Goal: Transaction & Acquisition: Obtain resource

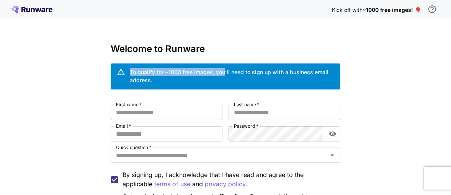
drag, startPoint x: 131, startPoint y: 71, endPoint x: 225, endPoint y: 72, distance: 93.9
click at [225, 72] on div "To qualify for ~1000 free images, you’ll need to sign up with a business email …" at bounding box center [232, 76] width 205 height 16
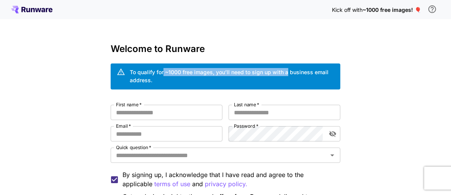
drag, startPoint x: 163, startPoint y: 71, endPoint x: 286, endPoint y: 75, distance: 123.1
click at [286, 75] on div "To qualify for ~1000 free images, you’ll need to sign up with a business email …" at bounding box center [232, 76] width 205 height 16
click at [287, 74] on div "To qualify for ~1000 free images, you’ll need to sign up with a business email …" at bounding box center [232, 76] width 205 height 16
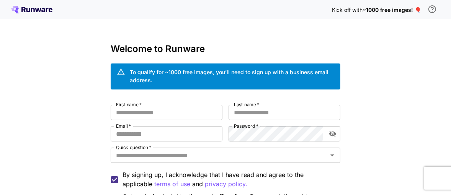
click at [298, 69] on div "To qualify for ~1000 free images, you’ll need to sign up with a business email …" at bounding box center [232, 76] width 205 height 16
drag, startPoint x: 312, startPoint y: 71, endPoint x: 299, endPoint y: 80, distance: 16.4
click at [299, 80] on div "To qualify for ~1000 free images, you’ll need to sign up with a business email …" at bounding box center [232, 76] width 205 height 16
click at [298, 71] on div "To qualify for ~1000 free images, you’ll need to sign up with a business email …" at bounding box center [232, 76] width 205 height 16
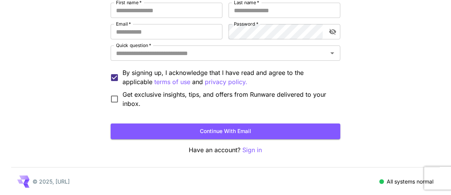
scroll to position [26, 0]
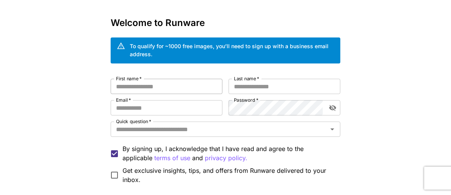
click at [160, 93] on input "First name   *" at bounding box center [167, 86] width 112 height 15
click at [157, 127] on input "Quick question   *" at bounding box center [219, 129] width 213 height 11
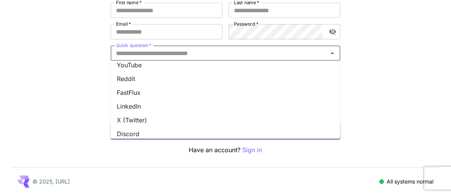
scroll to position [0, 0]
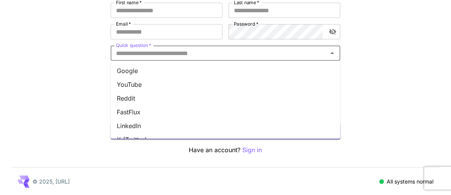
click at [177, 70] on li "Google" at bounding box center [226, 71] width 230 height 14
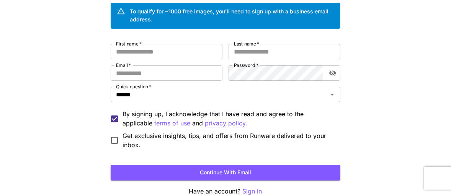
scroll to position [26, 0]
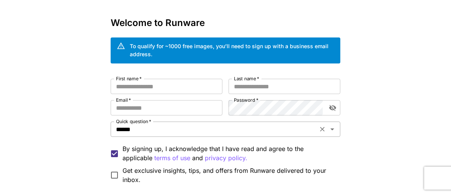
click at [170, 129] on input "******" at bounding box center [214, 129] width 203 height 11
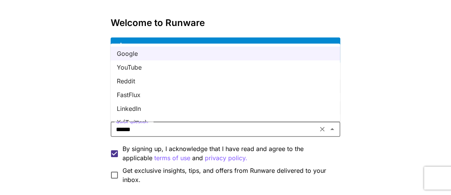
click at [209, 64] on li "YouTube" at bounding box center [226, 68] width 230 height 14
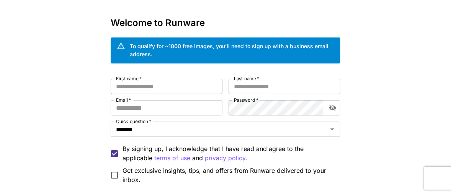
click at [189, 88] on input "First name   *" at bounding box center [167, 86] width 112 height 15
type input "*****"
type input "****"
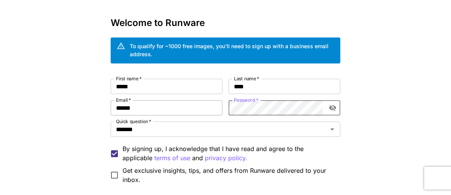
click at [176, 105] on input "******" at bounding box center [167, 107] width 112 height 15
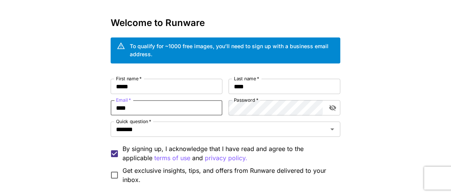
type input "**********"
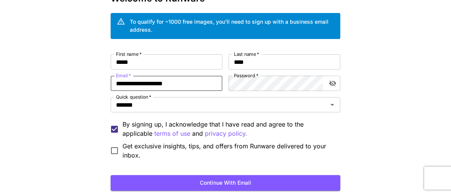
scroll to position [64, 0]
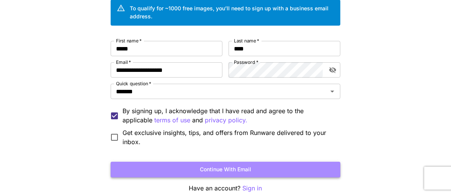
click at [178, 170] on button "Continue with email" at bounding box center [226, 170] width 230 height 16
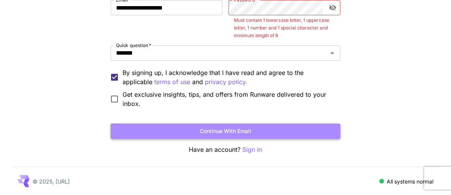
click at [271, 130] on button "Continue with email" at bounding box center [226, 132] width 230 height 16
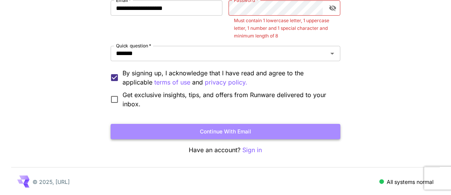
click at [271, 128] on button "Continue with email" at bounding box center [226, 132] width 230 height 16
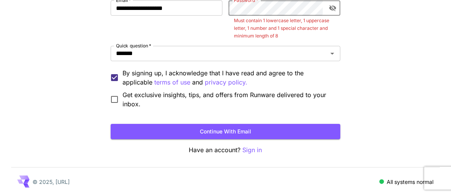
scroll to position [102, 0]
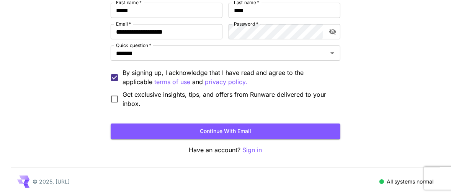
click at [291, 120] on form "**********" at bounding box center [226, 71] width 230 height 137
click at [293, 127] on button "Continue with email" at bounding box center [226, 132] width 230 height 16
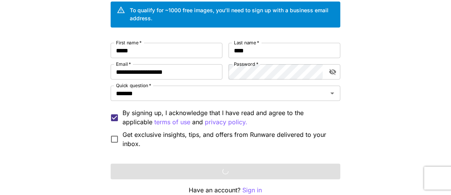
scroll to position [0, 0]
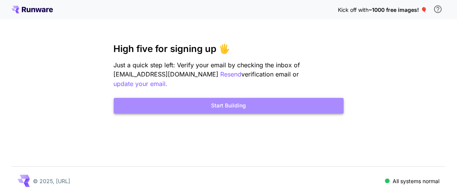
click at [200, 98] on button "Start Building" at bounding box center [229, 106] width 230 height 16
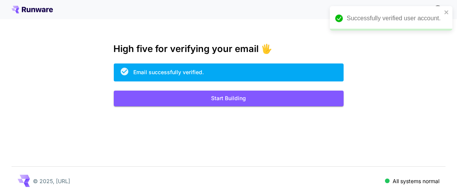
click at [186, 84] on div "High five for verifying your email 🖐️ Email successfully verified. Start Buildi…" at bounding box center [229, 75] width 230 height 63
click at [190, 107] on div "Kick off with ~1000 free images! 🎈 High five for verifying your email 🖐️ Email …" at bounding box center [228, 97] width 457 height 195
click at [192, 98] on button "Start Building" at bounding box center [229, 99] width 230 height 16
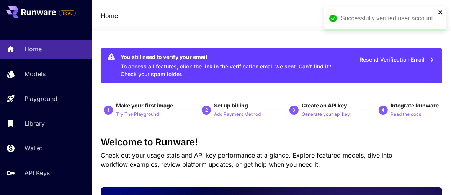
click at [443, 11] on icon "close" at bounding box center [440, 12] width 5 height 6
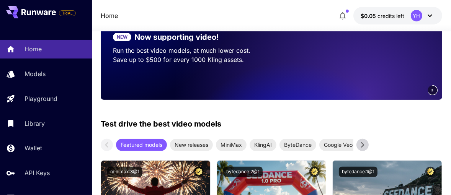
scroll to position [115, 0]
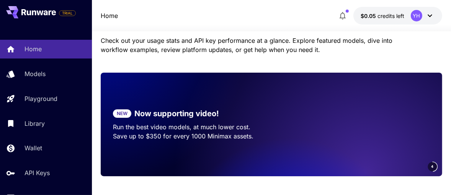
click at [405, 20] on button "$0.05 credits left YH" at bounding box center [398, 16] width 89 height 18
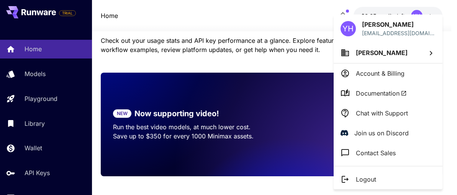
click at [296, 26] on div at bounding box center [228, 97] width 457 height 195
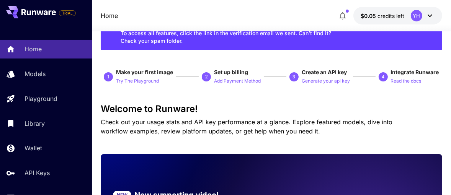
scroll to position [0, 0]
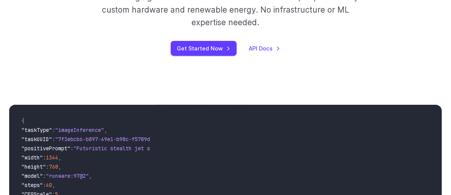
scroll to position [344, 0]
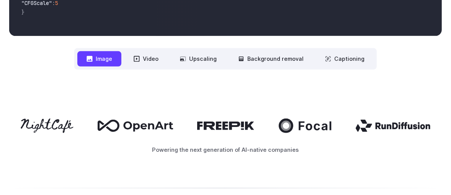
click at [108, 59] on button "Image" at bounding box center [99, 58] width 44 height 15
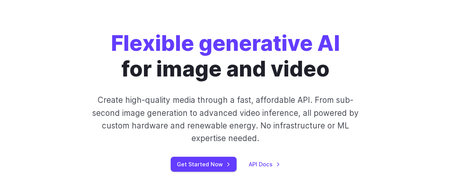
scroll to position [76, 0]
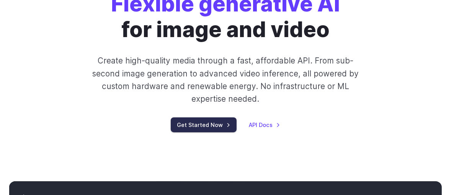
click at [205, 118] on link "Get Started Now" at bounding box center [204, 125] width 66 height 15
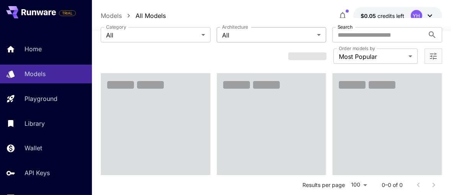
scroll to position [76, 0]
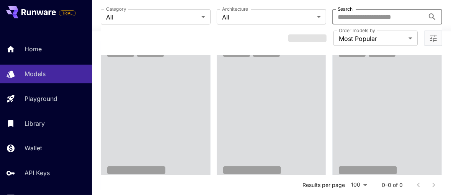
click at [360, 14] on input "Search" at bounding box center [379, 16] width 92 height 15
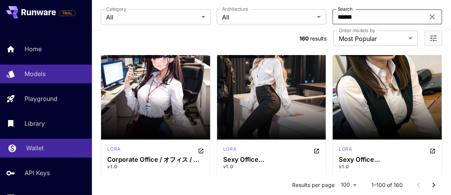
type input "******"
click at [34, 146] on p "Wallet" at bounding box center [35, 148] width 18 height 9
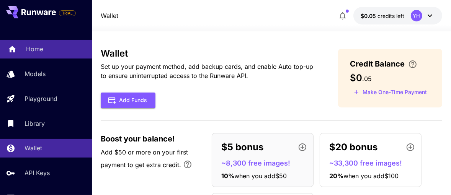
click at [34, 53] on p "Home" at bounding box center [34, 48] width 17 height 9
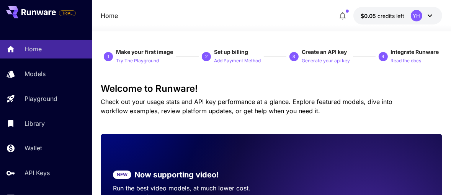
click at [144, 50] on span "Make your first image" at bounding box center [144, 52] width 57 height 7
